Goal: Information Seeking & Learning: Compare options

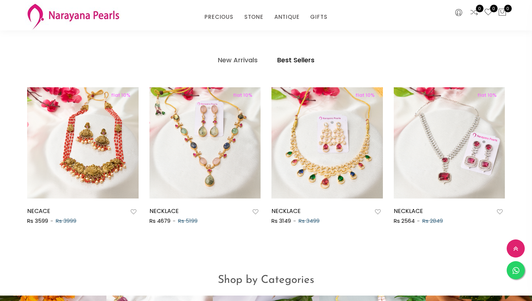
scroll to position [365, 0]
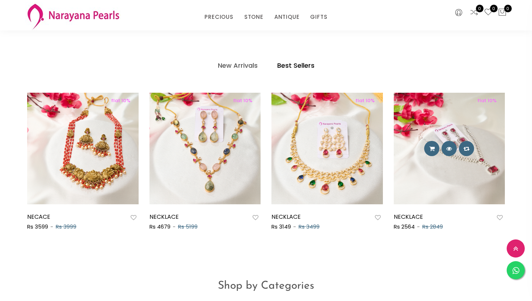
click at [431, 171] on img at bounding box center [449, 148] width 111 height 111
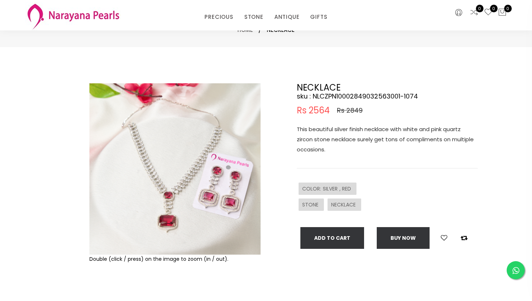
scroll to position [8, 0]
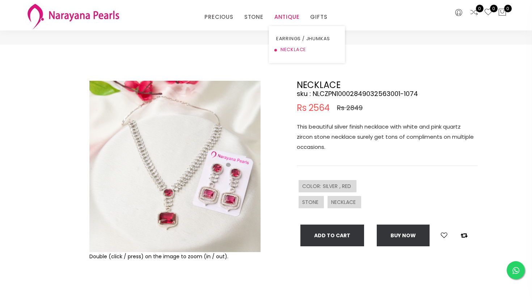
click at [287, 48] on link "NECKLACE" at bounding box center [307, 49] width 62 height 11
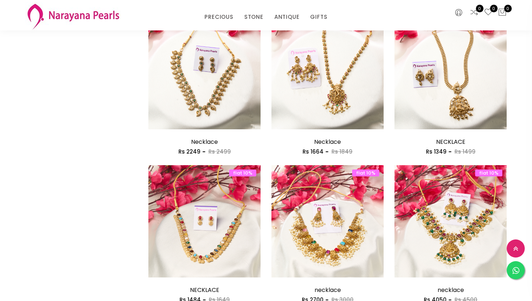
scroll to position [564, 0]
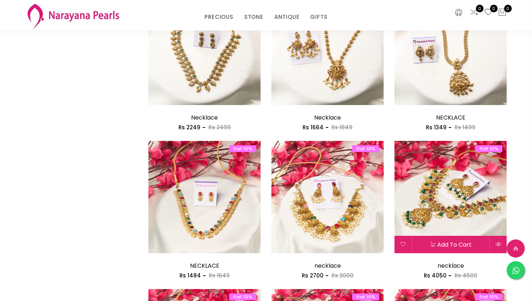
click at [452, 194] on img at bounding box center [451, 197] width 112 height 112
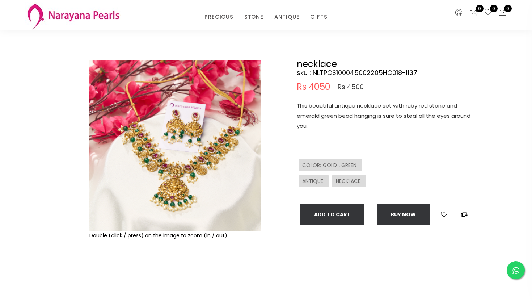
scroll to position [29, 0]
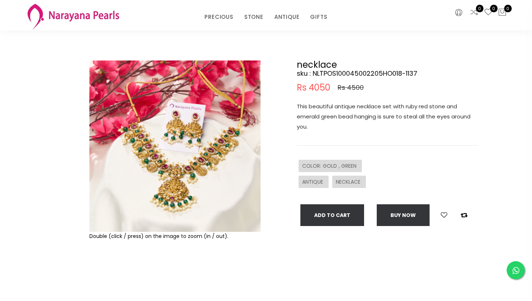
click at [195, 184] on img at bounding box center [174, 145] width 171 height 171
click at [220, 237] on div "Double (click / press) on the image to zoom (in / out)." at bounding box center [174, 236] width 171 height 9
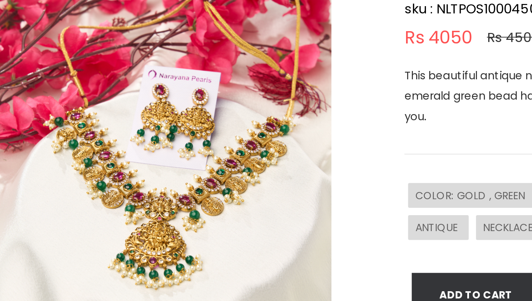
drag, startPoint x: 172, startPoint y: 129, endPoint x: 160, endPoint y: 132, distance: 12.6
click at [160, 132] on img at bounding box center [174, 145] width 171 height 171
click at [161, 131] on img at bounding box center [174, 145] width 171 height 171
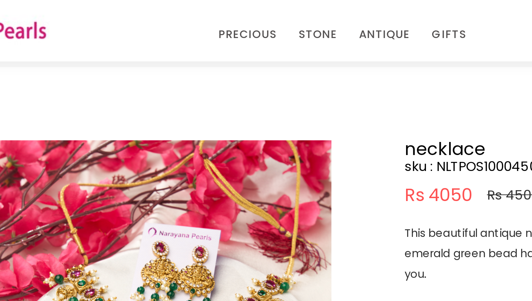
scroll to position [0, 0]
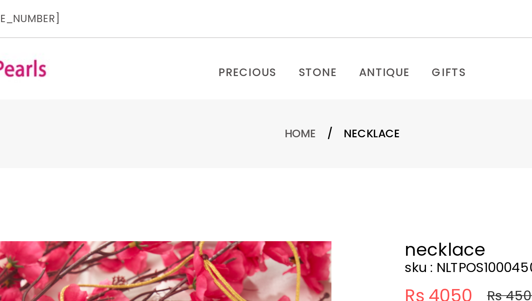
drag, startPoint x: 192, startPoint y: 38, endPoint x: 185, endPoint y: 40, distance: 7.3
click at [185, 40] on div "PRECIOUS CUSTOM MADE-GEMS PRECIOUS [PERSON_NAME] EARRINGS / JHUMKAS NECKLACE AN…" at bounding box center [266, 34] width 328 height 14
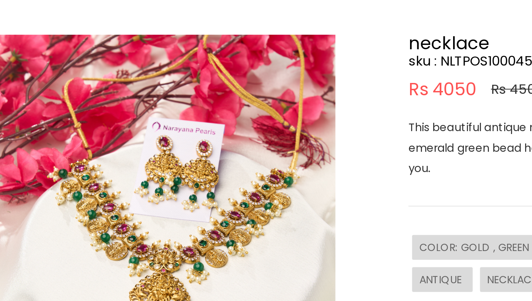
drag, startPoint x: 213, startPoint y: 161, endPoint x: 193, endPoint y: 173, distance: 23.2
click at [193, 173] on img at bounding box center [174, 204] width 171 height 171
drag, startPoint x: 193, startPoint y: 173, endPoint x: 179, endPoint y: 180, distance: 15.9
click at [179, 180] on img at bounding box center [174, 204] width 171 height 171
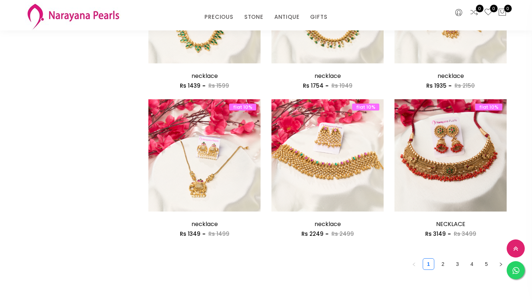
scroll to position [902, 0]
click at [443, 258] on link "2" at bounding box center [443, 263] width 11 height 11
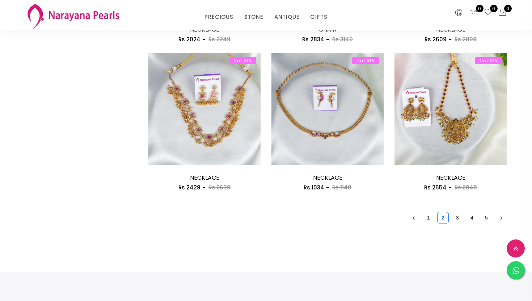
scroll to position [950, 0]
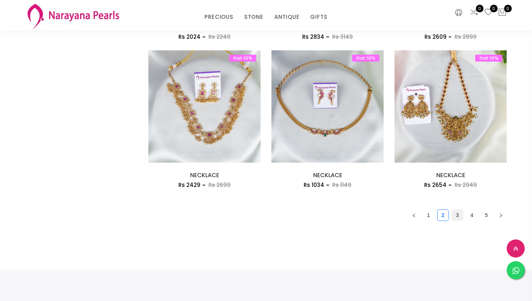
click at [459, 216] on link "3" at bounding box center [457, 215] width 11 height 11
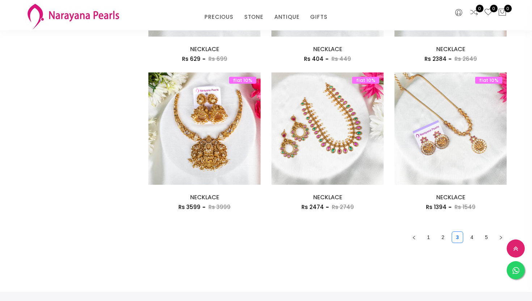
scroll to position [934, 0]
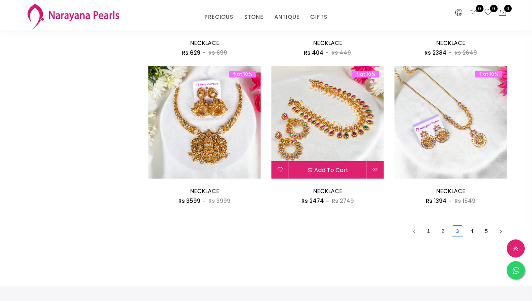
click at [354, 123] on img at bounding box center [327, 122] width 112 height 112
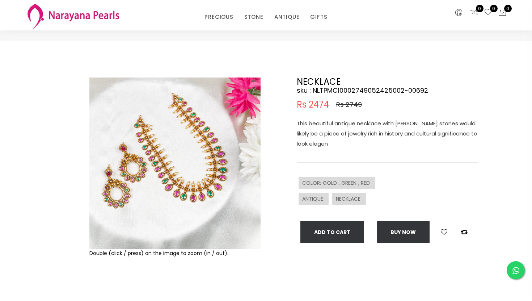
scroll to position [11, 0]
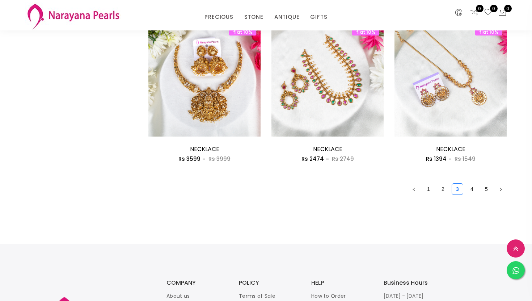
scroll to position [977, 0]
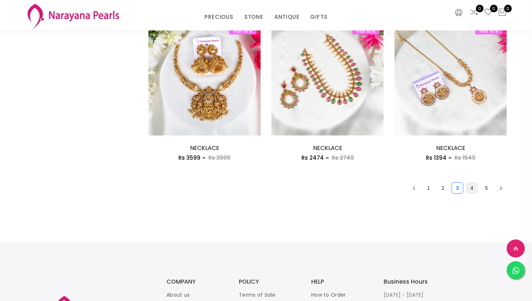
click at [472, 191] on link "4" at bounding box center [472, 187] width 11 height 11
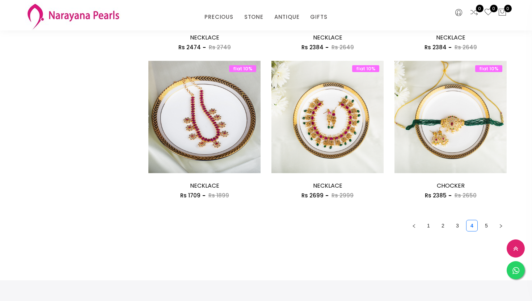
scroll to position [941, 0]
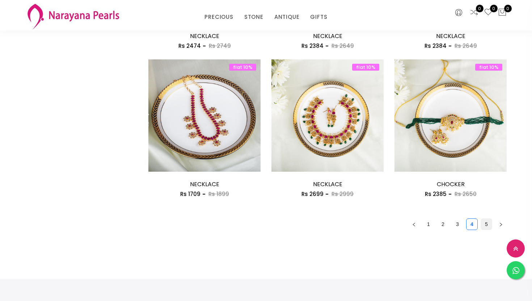
click at [486, 227] on link "5" at bounding box center [486, 224] width 11 height 11
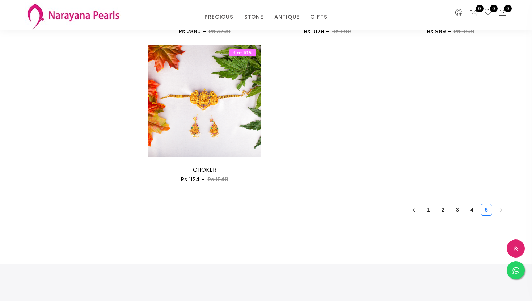
scroll to position [810, 0]
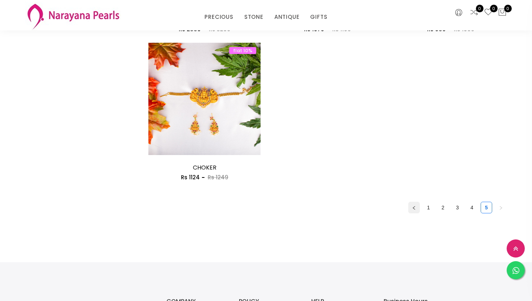
click at [413, 208] on icon "left" at bounding box center [414, 208] width 4 height 4
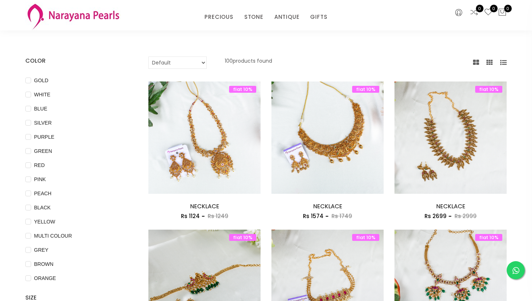
scroll to position [34, 0]
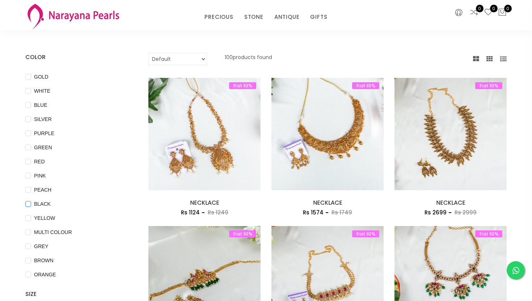
click at [43, 203] on span "BLACK" at bounding box center [42, 204] width 22 height 8
click at [31, 203] on input "BLACK" at bounding box center [28, 209] width 6 height 16
checkbox input "true"
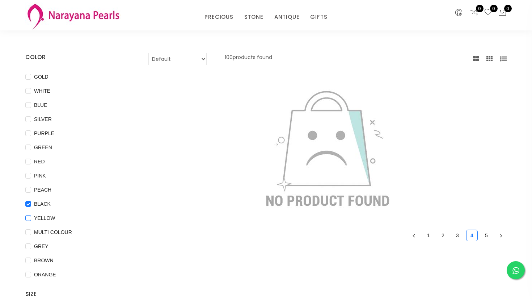
click at [43, 219] on span "YELLOW" at bounding box center [44, 218] width 27 height 8
click at [31, 219] on input "YELLOW" at bounding box center [28, 223] width 6 height 16
checkbox input "true"
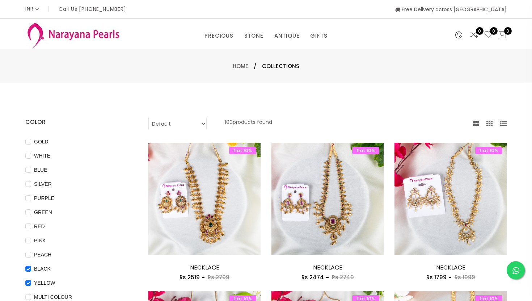
scroll to position [295, 0]
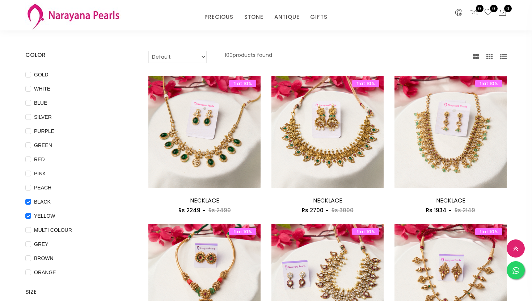
scroll to position [40, 0]
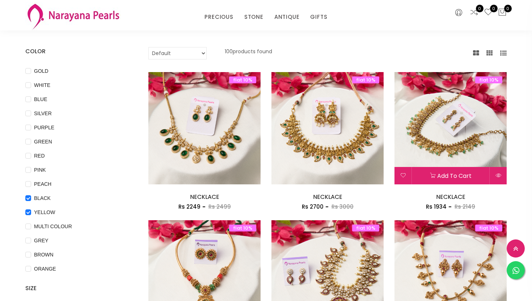
click at [455, 123] on img at bounding box center [451, 128] width 112 height 112
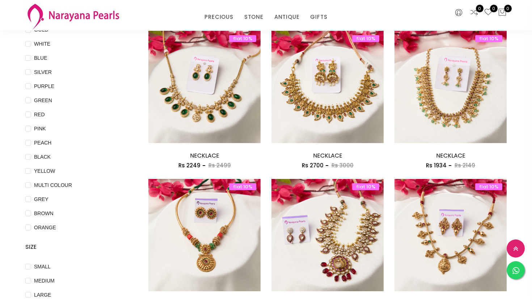
scroll to position [83, 0]
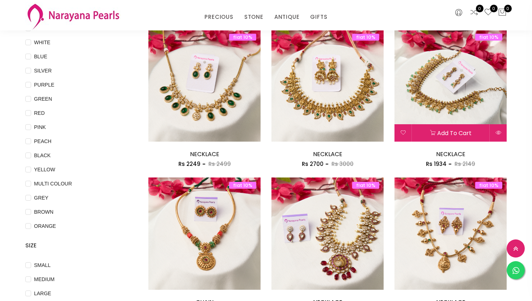
click at [459, 89] on img at bounding box center [451, 85] width 112 height 112
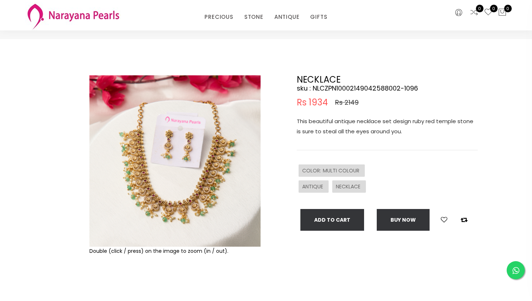
scroll to position [16, 0]
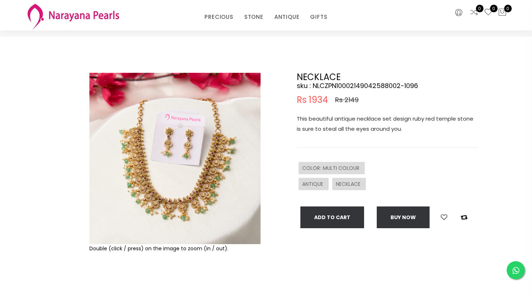
drag, startPoint x: 218, startPoint y: 189, endPoint x: 222, endPoint y: 182, distance: 8.1
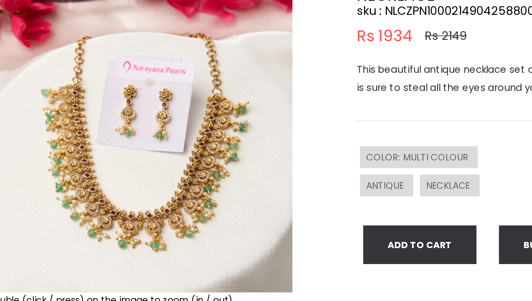
drag, startPoint x: 238, startPoint y: 184, endPoint x: 236, endPoint y: 192, distance: 8.6
click at [236, 192] on img at bounding box center [174, 158] width 171 height 171
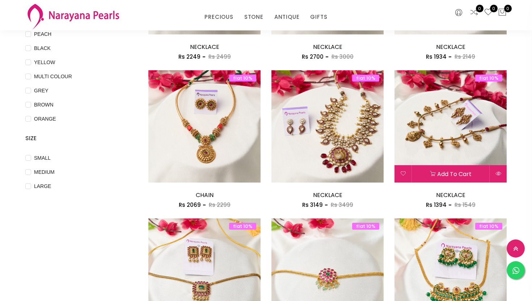
scroll to position [185, 0]
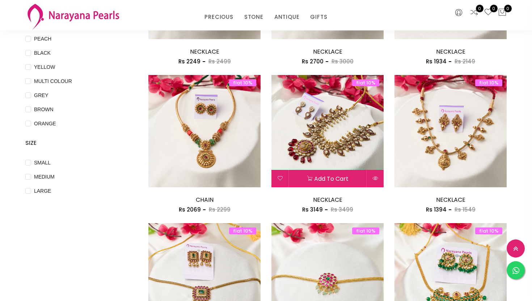
click at [329, 150] on img at bounding box center [327, 131] width 112 height 112
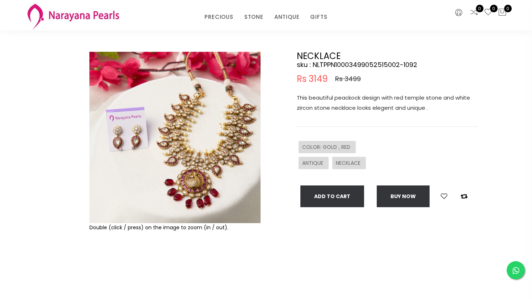
scroll to position [38, 0]
click at [218, 176] on img at bounding box center [174, 136] width 171 height 171
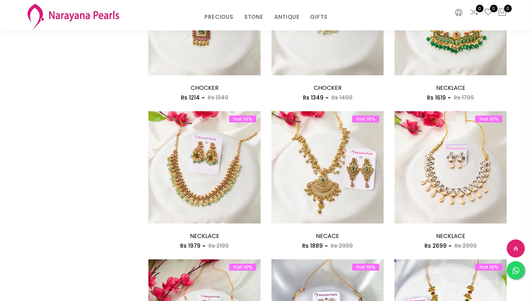
scroll to position [457, 0]
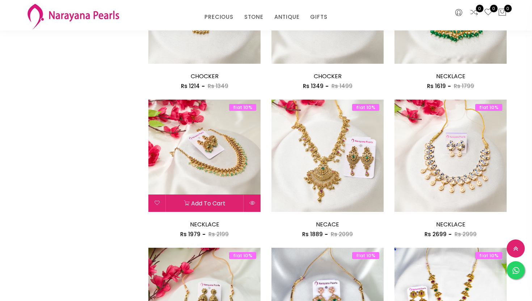
click at [198, 151] on img at bounding box center [204, 156] width 112 height 112
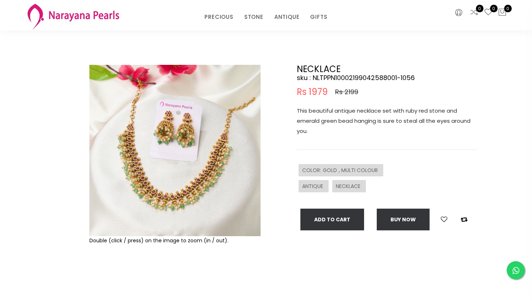
scroll to position [25, 0]
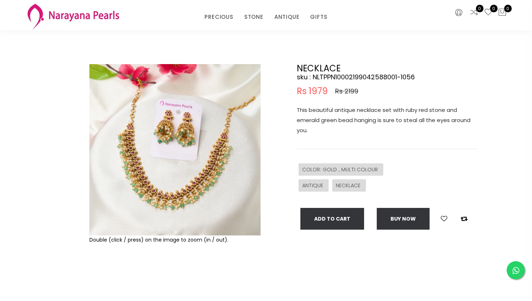
drag, startPoint x: 197, startPoint y: 180, endPoint x: 218, endPoint y: 159, distance: 29.2
drag, startPoint x: 218, startPoint y: 159, endPoint x: 237, endPoint y: 140, distance: 27.1
click at [237, 140] on img at bounding box center [174, 149] width 171 height 171
drag, startPoint x: 237, startPoint y: 140, endPoint x: 261, endPoint y: 121, distance: 31.1
drag, startPoint x: 195, startPoint y: 151, endPoint x: 218, endPoint y: 139, distance: 26.4
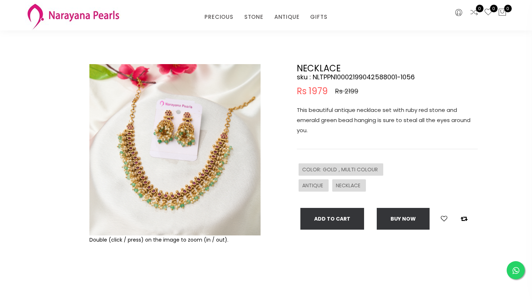
click at [206, 187] on img at bounding box center [174, 149] width 171 height 171
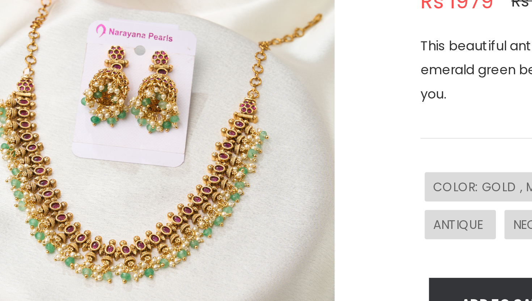
click at [234, 175] on img at bounding box center [174, 149] width 171 height 171
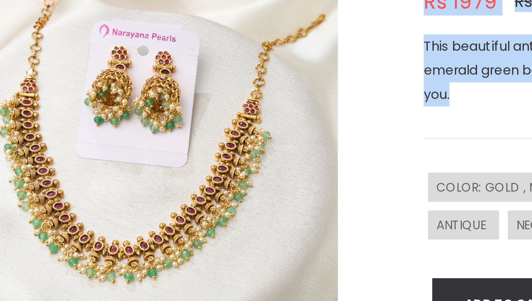
drag, startPoint x: 267, startPoint y: 173, endPoint x: 244, endPoint y: 188, distance: 27.1
click at [244, 188] on div "Double (click / press) on the image to zoom (in / out). NECKLACE sku : NLTPPN10…" at bounding box center [266, 178] width 434 height 228
click at [282, 156] on div "NECKLACE sku : NLTPPN10002199042588001-1056 Rs 1979 Rs 2199 This beautiful anti…" at bounding box center [374, 178] width 217 height 228
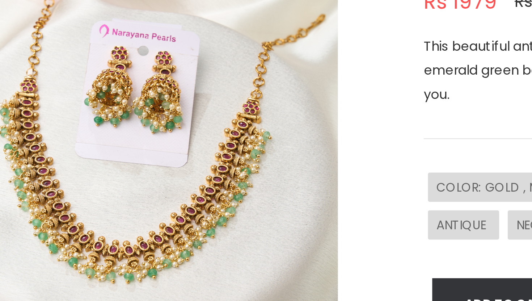
click at [252, 156] on img at bounding box center [174, 149] width 171 height 171
drag, startPoint x: 252, startPoint y: 156, endPoint x: 228, endPoint y: 161, distance: 24.1
click at [228, 161] on img at bounding box center [174, 149] width 171 height 171
